Goal: Navigation & Orientation: Find specific page/section

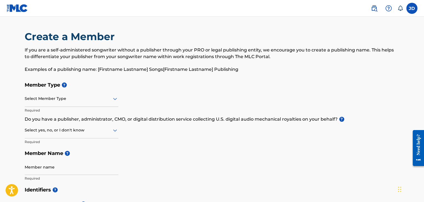
click at [14, 7] on img at bounding box center [17, 8] width 21 height 8
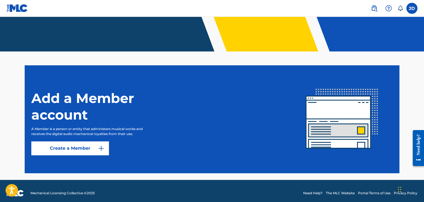
scroll to position [115, 0]
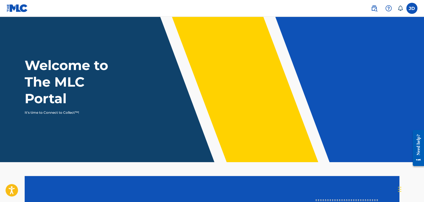
click at [375, 10] on img at bounding box center [374, 8] width 7 height 7
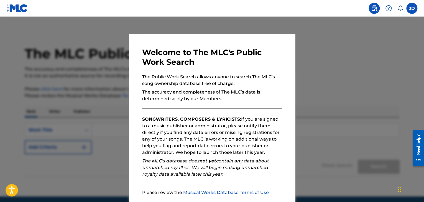
click at [339, 44] on div at bounding box center [212, 118] width 424 height 202
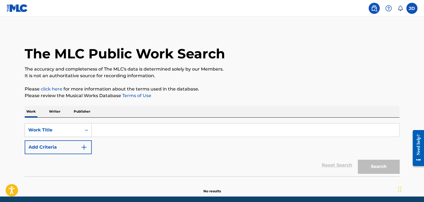
click at [9, 4] on img at bounding box center [17, 8] width 21 height 8
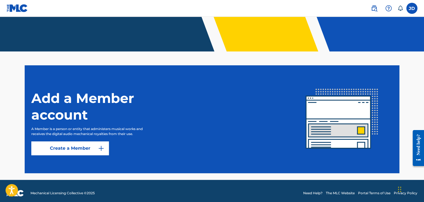
scroll to position [115, 0]
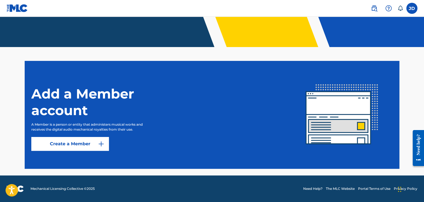
click at [410, 10] on label at bounding box center [411, 8] width 11 height 11
click at [412, 8] on input "[PERSON_NAME] [EMAIL_ADDRESS][DOMAIN_NAME] Notification Preferences Profile Log…" at bounding box center [412, 8] width 0 height 0
click at [400, 9] on icon at bounding box center [400, 9] width 6 height 6
click at [390, 11] on img at bounding box center [388, 8] width 7 height 7
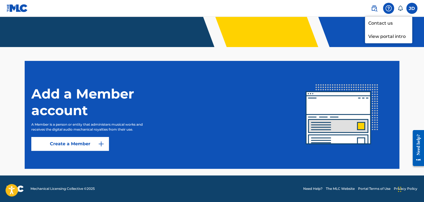
click at [373, 12] on link at bounding box center [374, 8] width 11 height 11
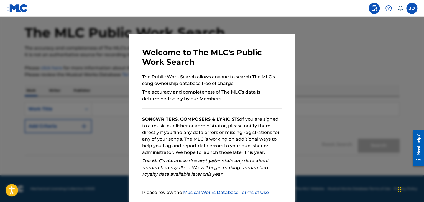
scroll to position [51, 0]
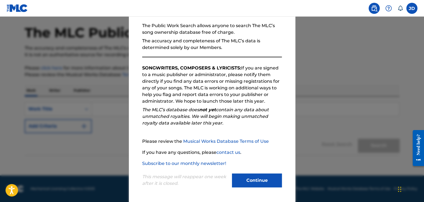
click at [260, 183] on button "Continue" at bounding box center [257, 181] width 50 height 14
